Goal: Navigation & Orientation: Find specific page/section

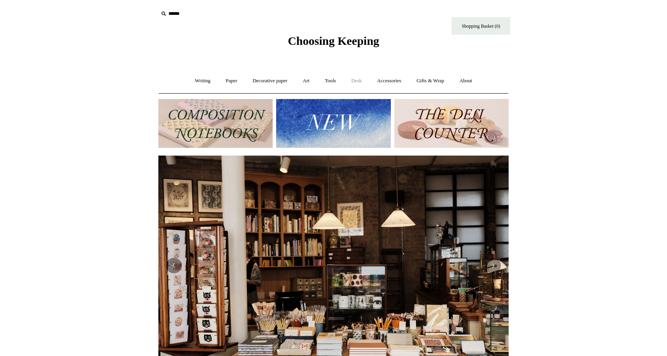
click at [358, 80] on link "Desk +" at bounding box center [357, 81] width 25 height 21
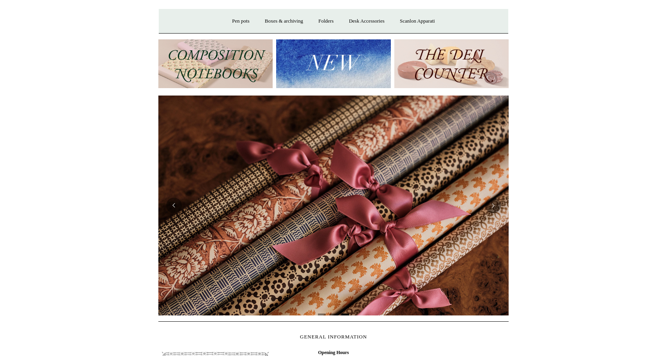
scroll to position [50, 0]
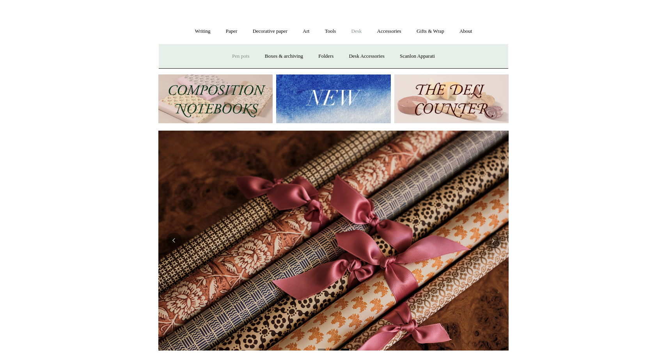
click at [237, 62] on link "Pen pots" at bounding box center [240, 56] width 31 height 21
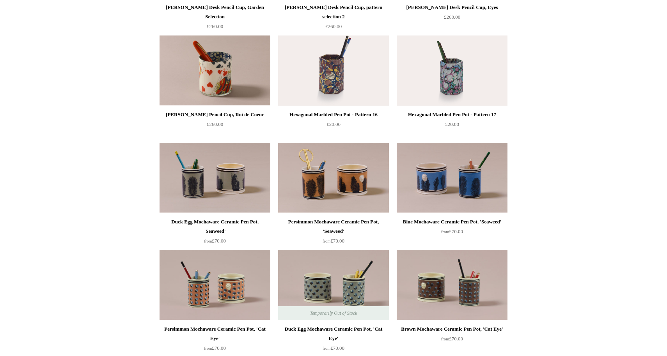
scroll to position [168, 0]
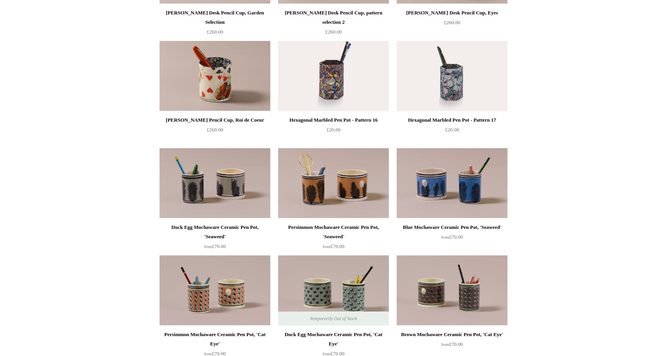
click at [338, 190] on img at bounding box center [333, 183] width 111 height 70
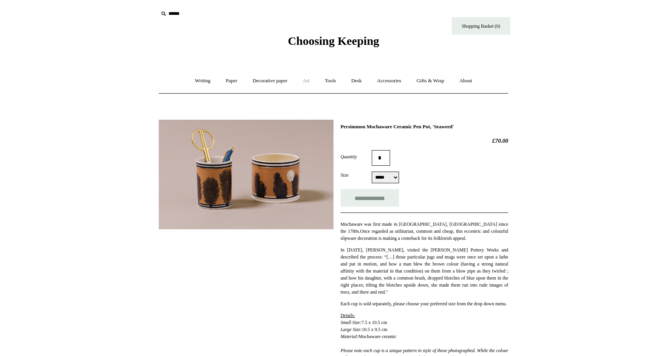
click at [305, 80] on link "Art +" at bounding box center [306, 81] width 21 height 21
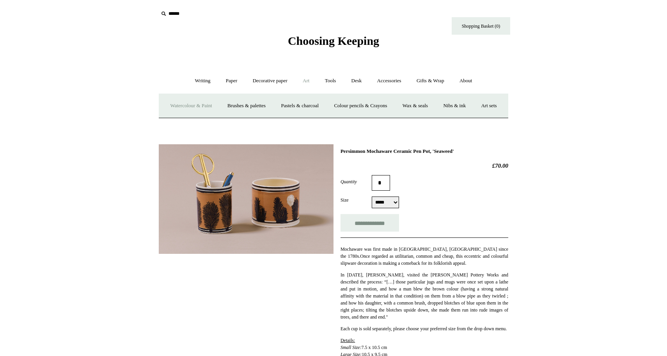
click at [194, 108] on link "Watercolour & Paint" at bounding box center [191, 106] width 56 height 21
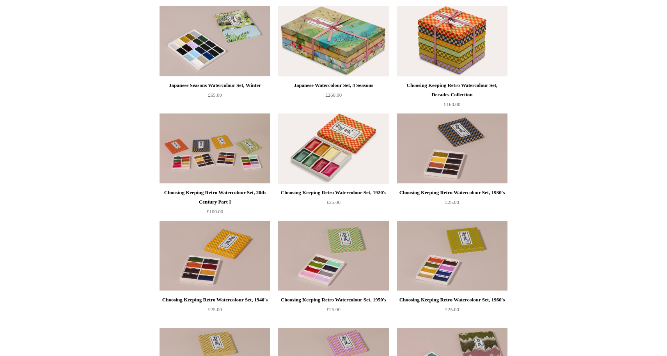
scroll to position [200, 0]
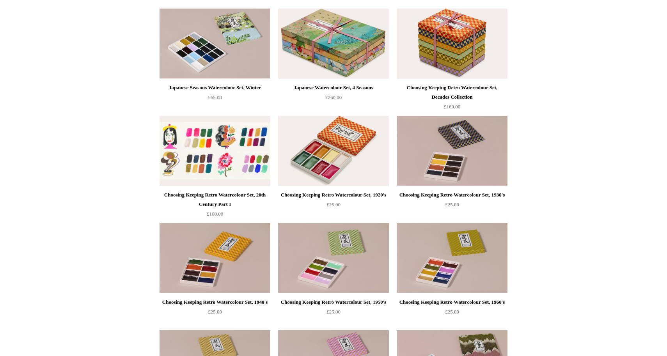
click at [224, 155] on img at bounding box center [215, 151] width 111 height 70
